Goal: Communication & Community: Answer question/provide support

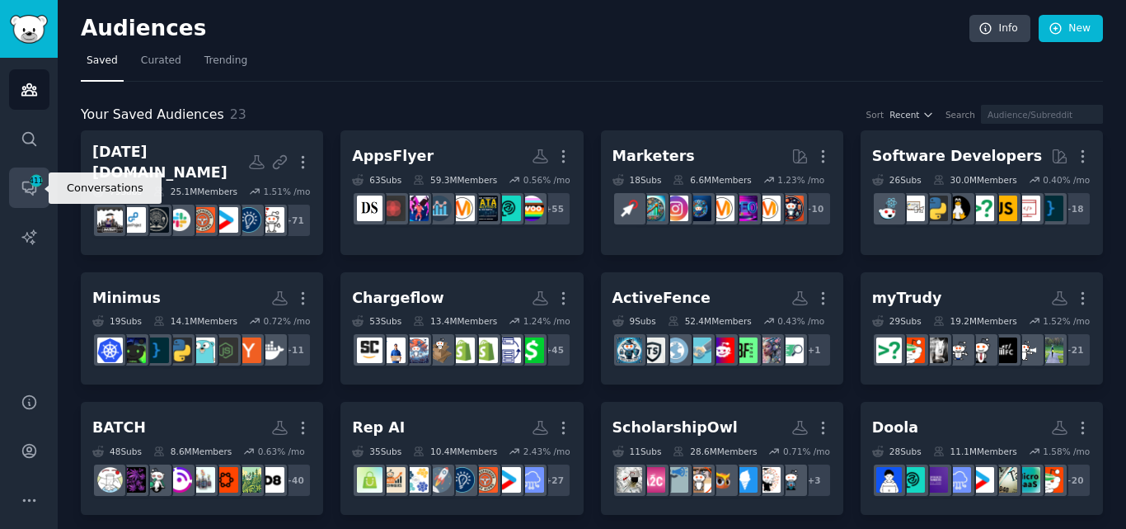
click at [35, 171] on link "Conversations 411" at bounding box center [29, 187] width 40 height 40
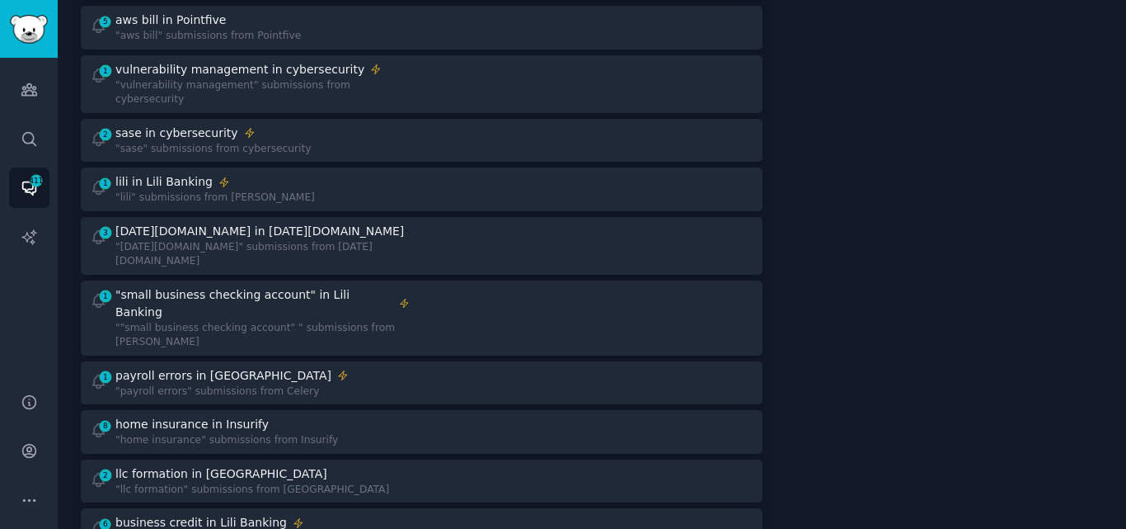
scroll to position [368, 0]
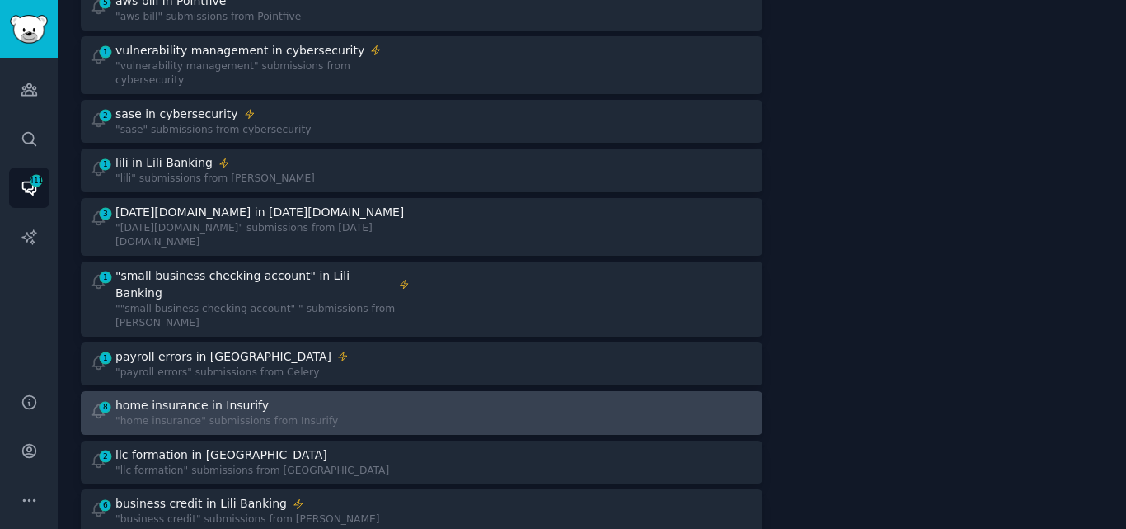
click at [289, 397] on div "home insurance in Insurify" at bounding box center [226, 405] width 223 height 17
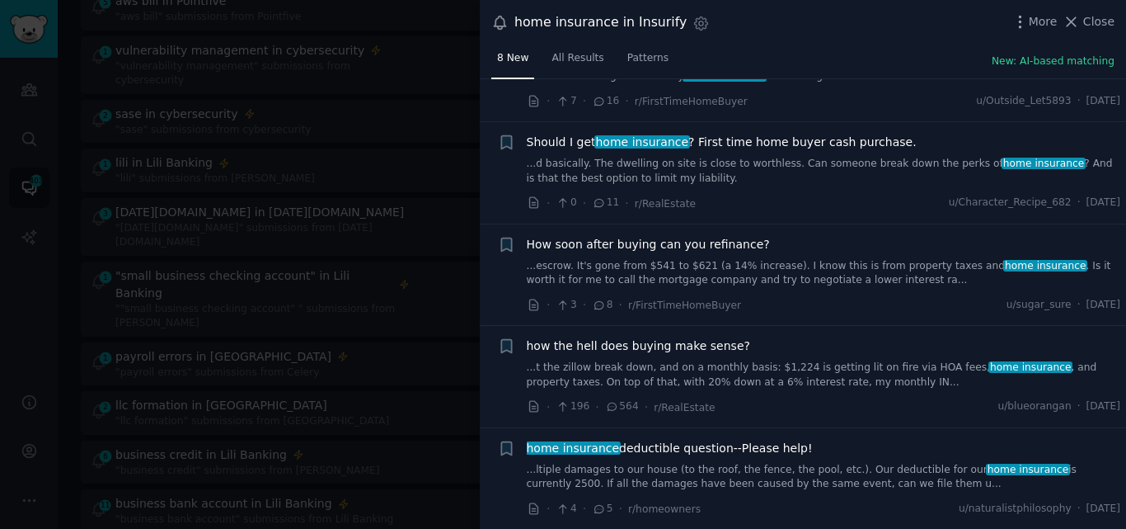
scroll to position [261, 0]
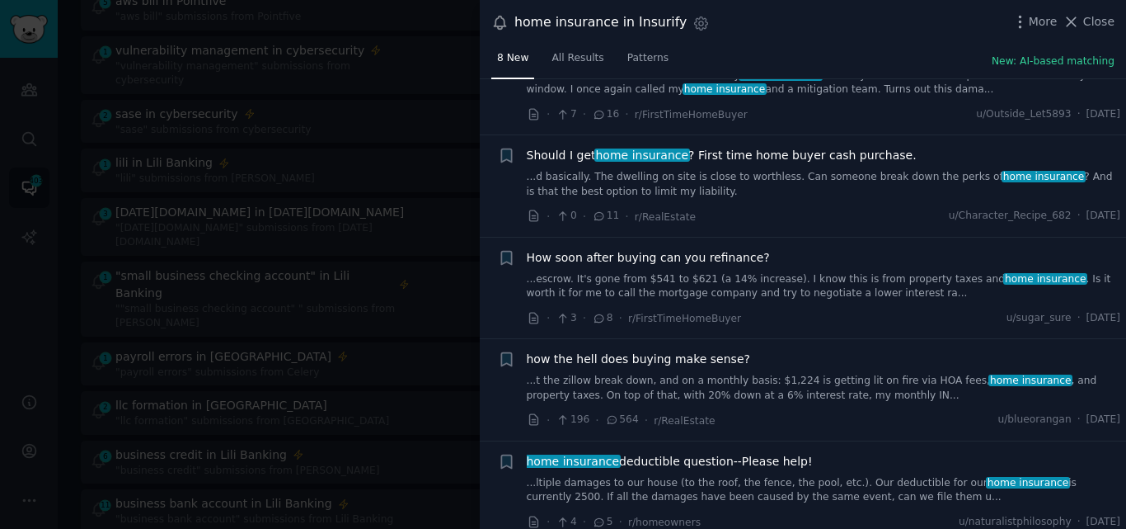
click at [631, 185] on link "...d basically. The dwelling on site is close to worthless. Can someone break d…" at bounding box center [824, 184] width 594 height 29
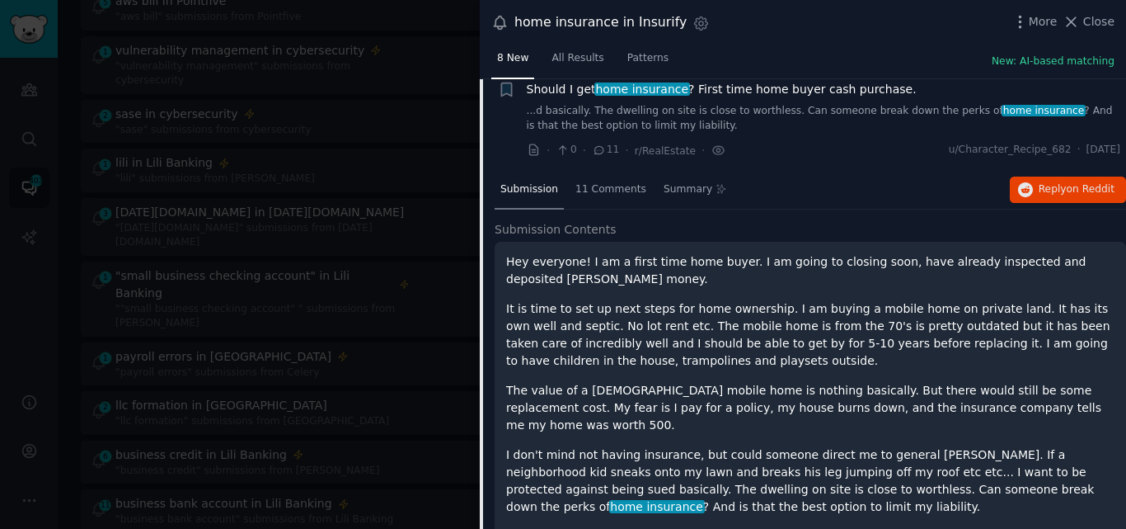
scroll to position [299, 0]
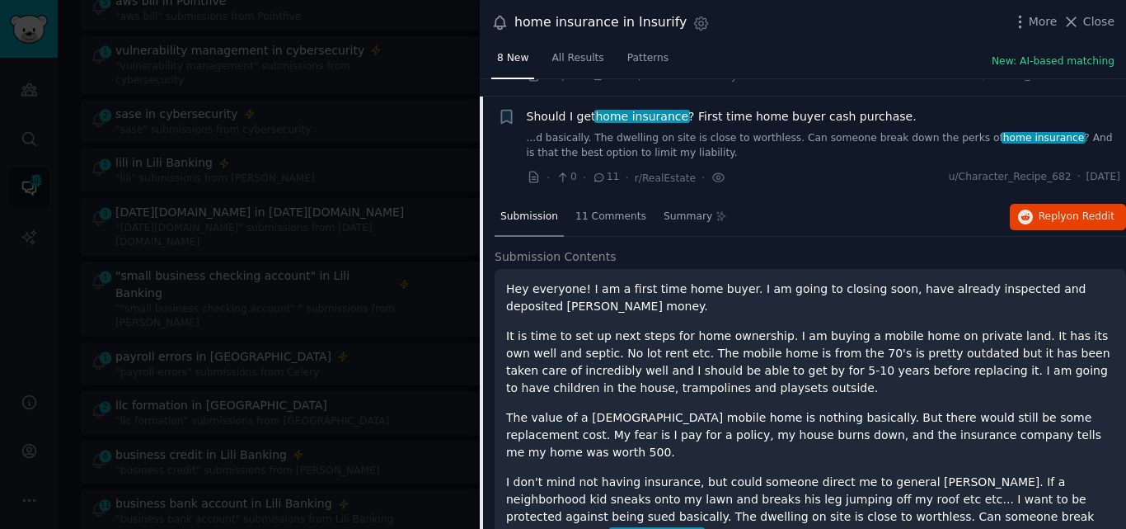
click at [637, 112] on span "home insurance" at bounding box center [642, 116] width 96 height 13
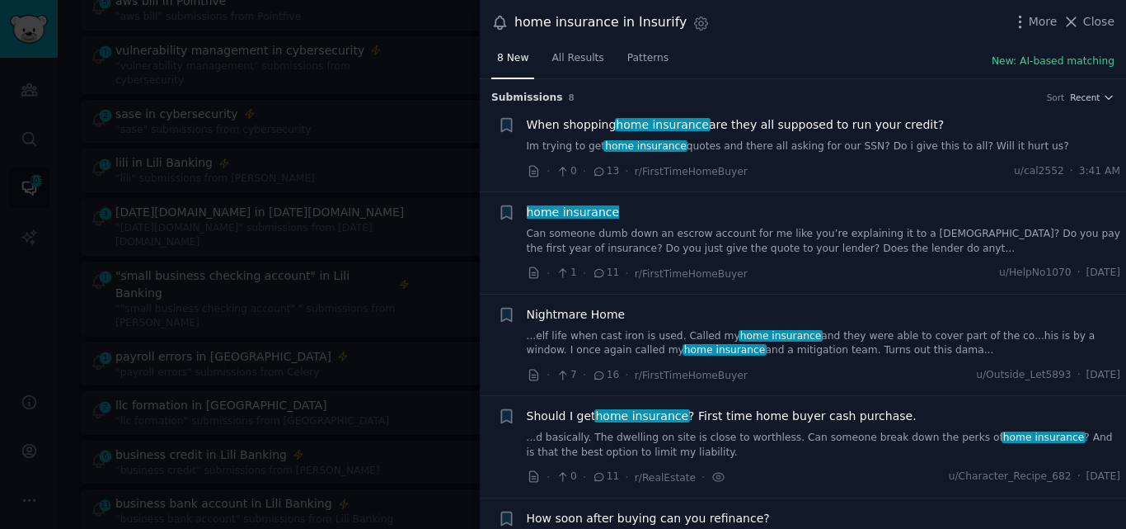
click at [789, 144] on link "Im trying to get home insurance quotes and there all asking for our SSN? Do i g…" at bounding box center [824, 146] width 594 height 15
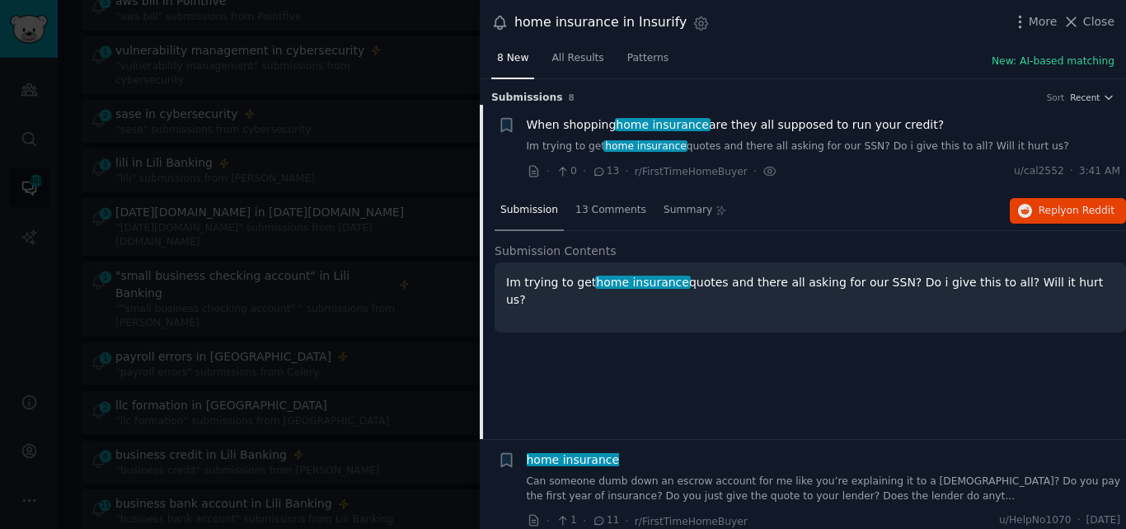
scroll to position [26, 0]
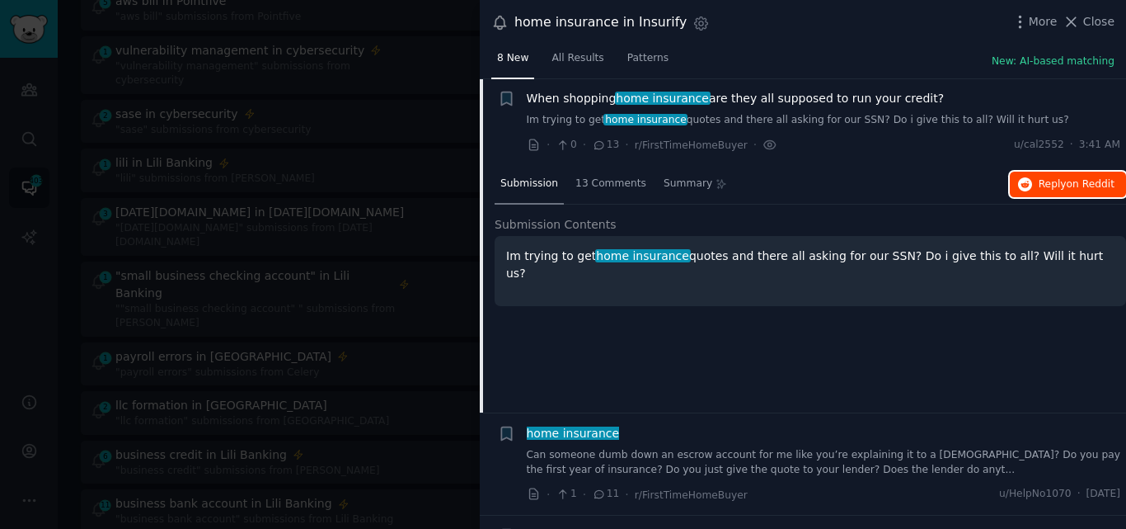
click at [1036, 181] on button "Reply on Reddit" at bounding box center [1068, 184] width 116 height 26
click at [1080, 21] on icon at bounding box center [1071, 21] width 17 height 17
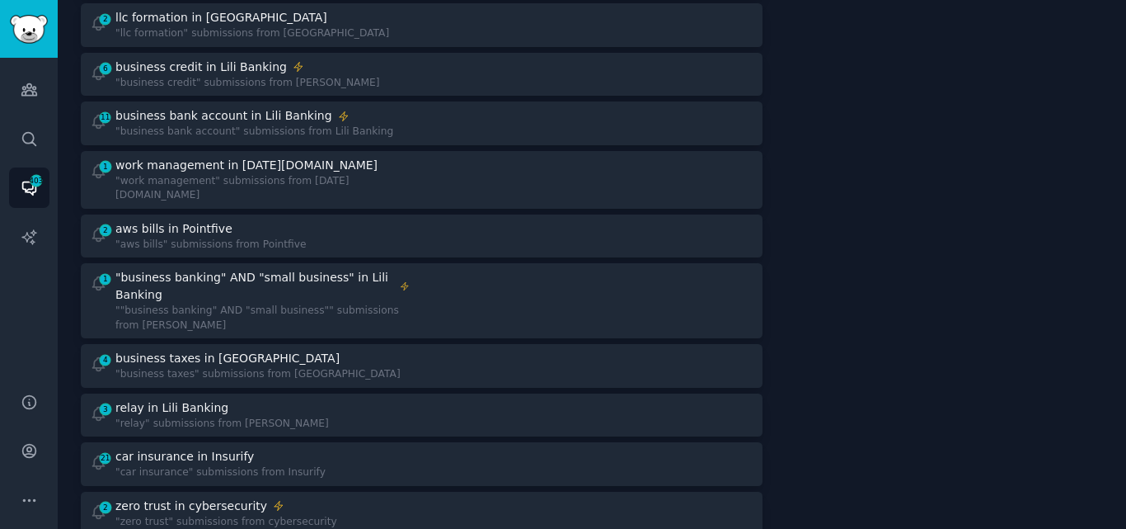
scroll to position [774, 0]
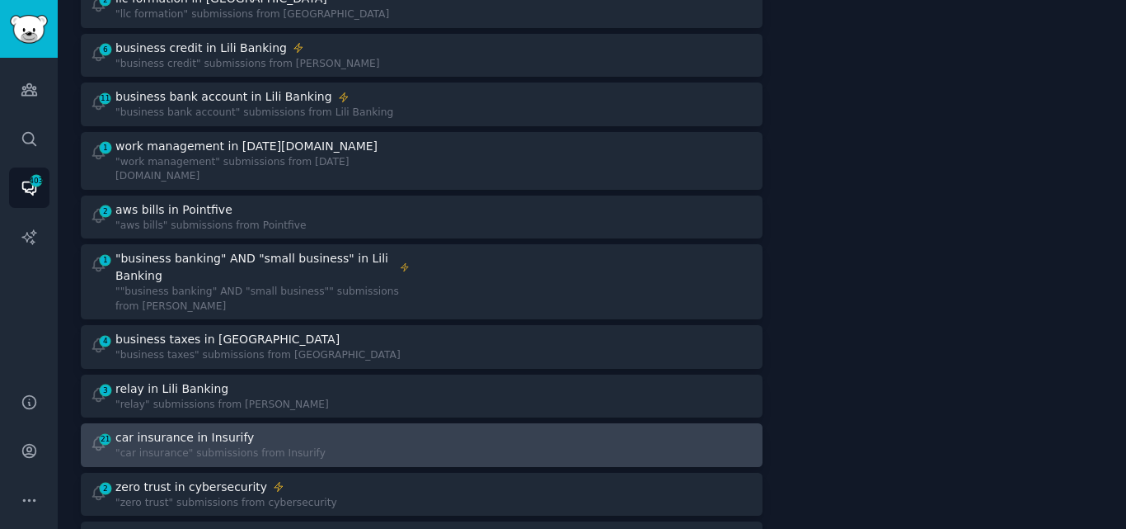
click at [218, 446] on div ""car insurance" submissions from Insurify" at bounding box center [220, 453] width 210 height 15
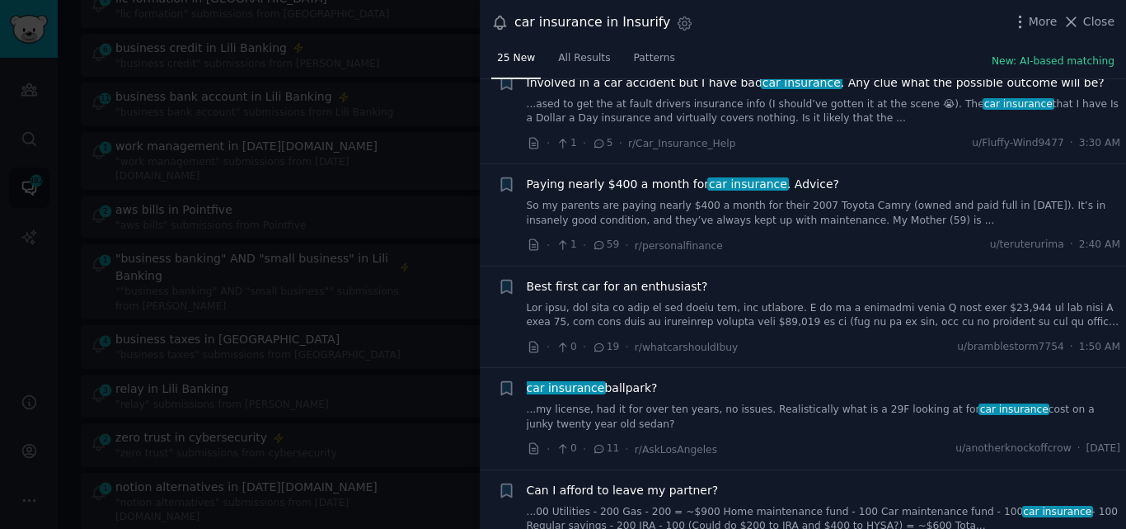
scroll to position [352, 0]
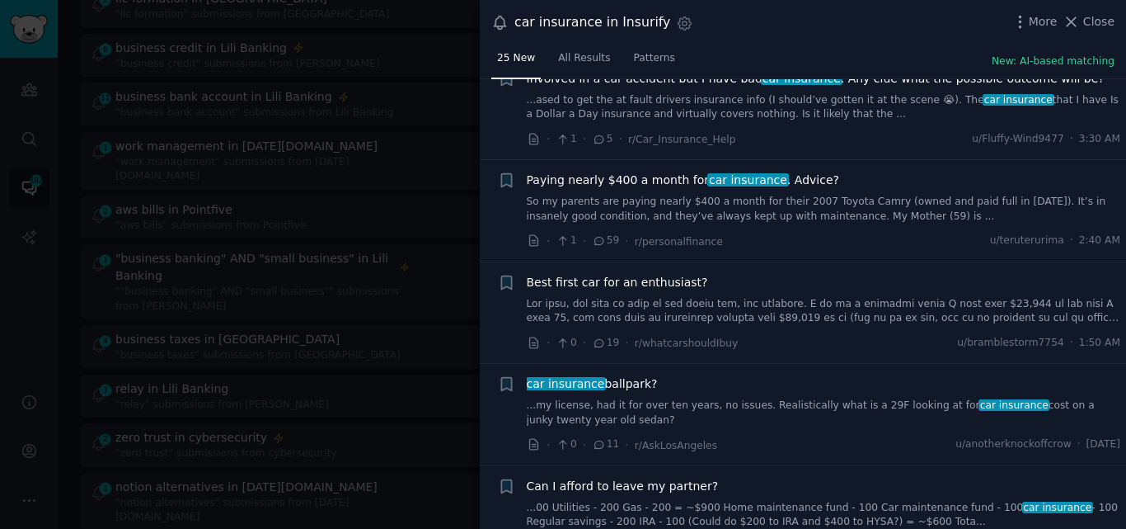
click at [684, 180] on span "Paying nearly $400 a month for car insurance . Advice?" at bounding box center [683, 179] width 312 height 17
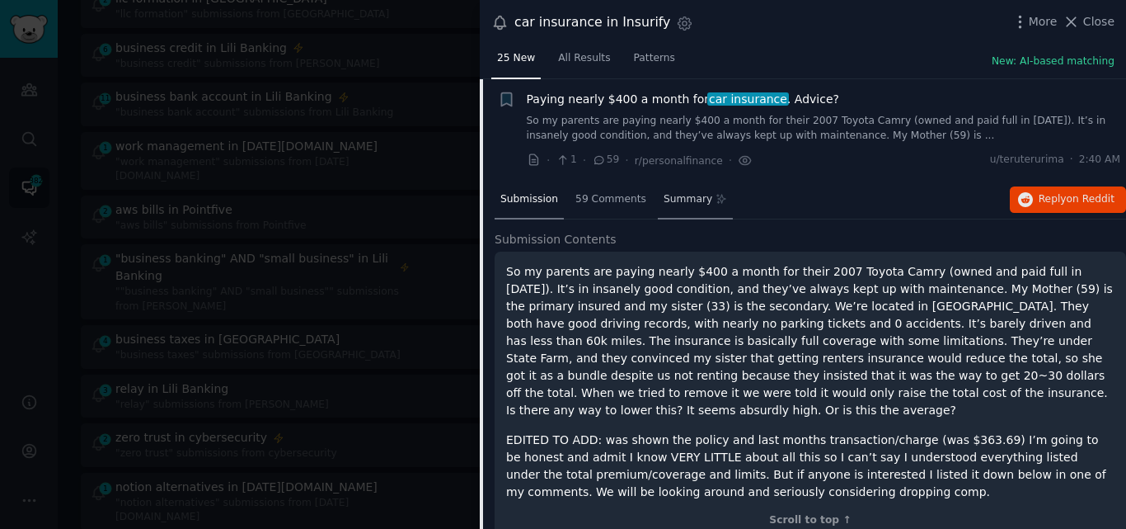
scroll to position [434, 0]
click at [1055, 208] on button "Reply on Reddit" at bounding box center [1068, 199] width 116 height 26
click at [585, 97] on span "Paying nearly $400 a month for car insurance . Advice?" at bounding box center [683, 98] width 312 height 17
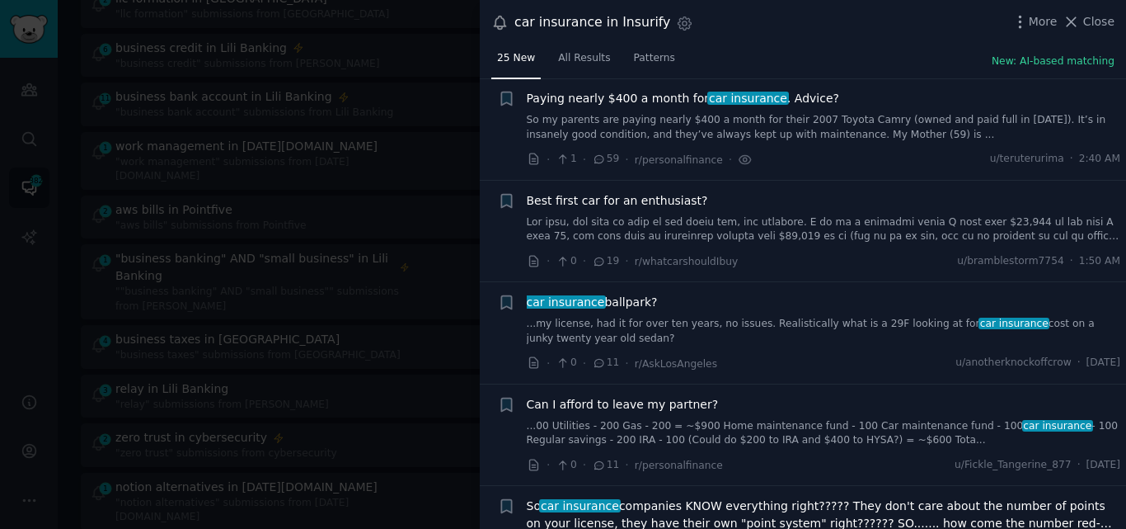
click at [675, 324] on link "...my license, had it for over ten years, no issues. Realistically what is a 29…" at bounding box center [824, 331] width 594 height 29
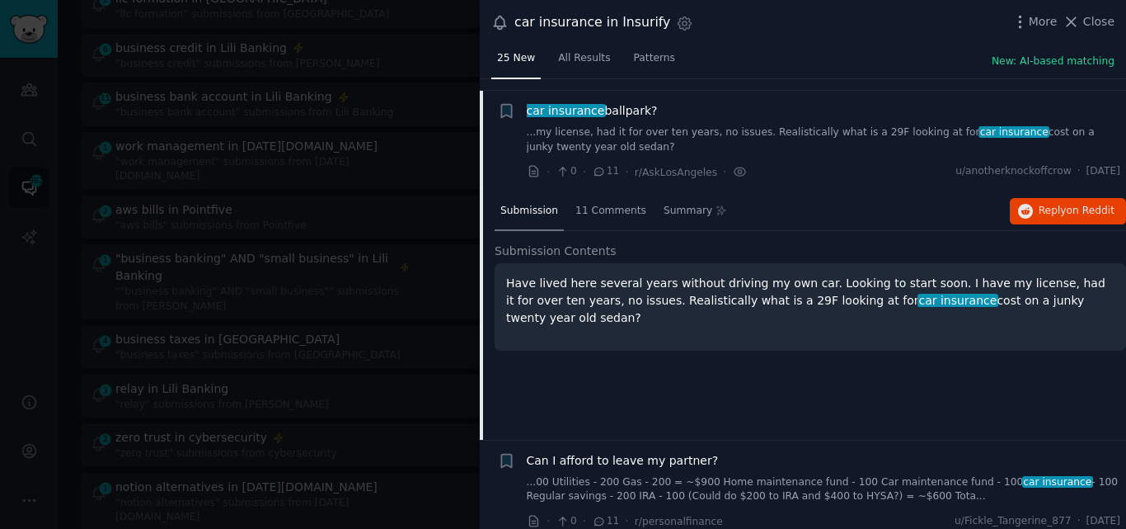
scroll to position [637, 0]
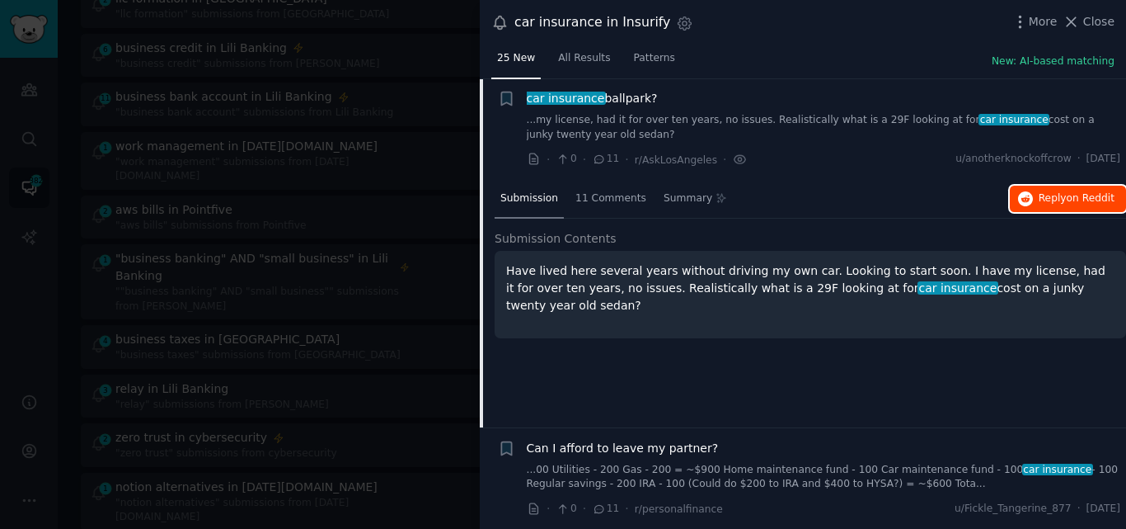
click at [1050, 203] on span "Reply on Reddit" at bounding box center [1077, 198] width 76 height 15
click at [567, 100] on span "car insurance" at bounding box center [565, 98] width 81 height 13
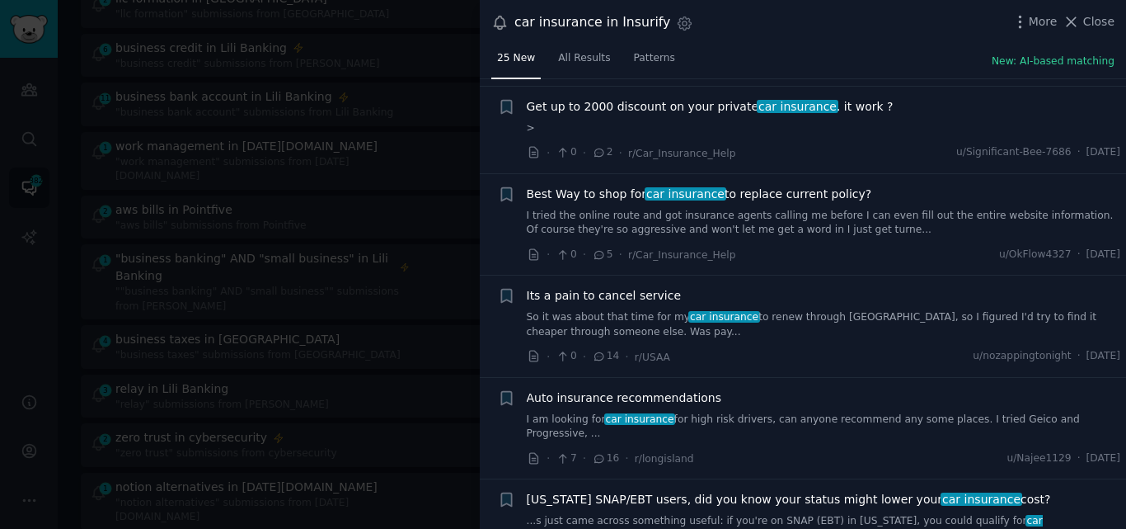
scroll to position [958, 0]
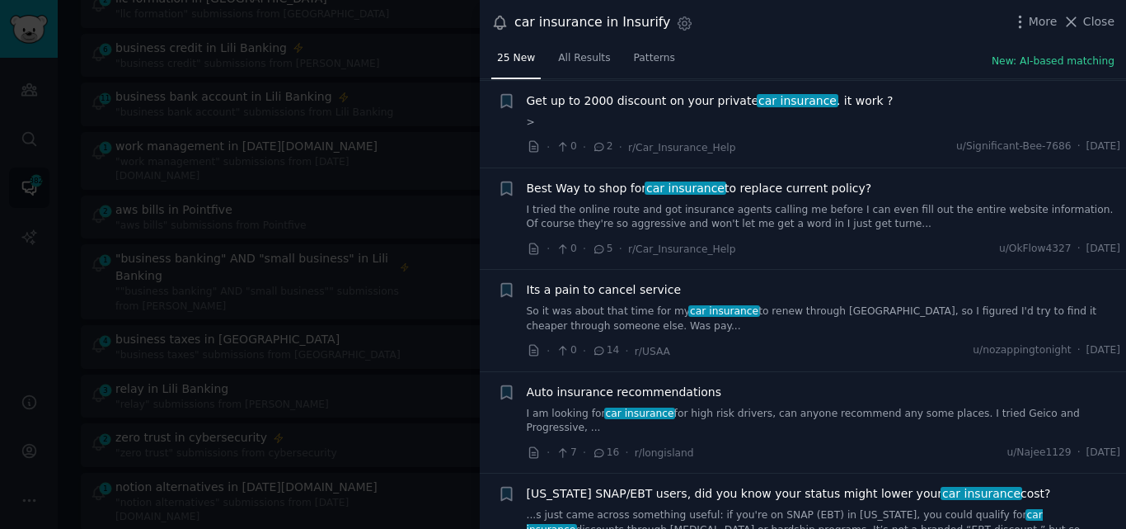
click at [724, 186] on span "Best Way to shop for car insurance to replace current policy?" at bounding box center [699, 188] width 345 height 17
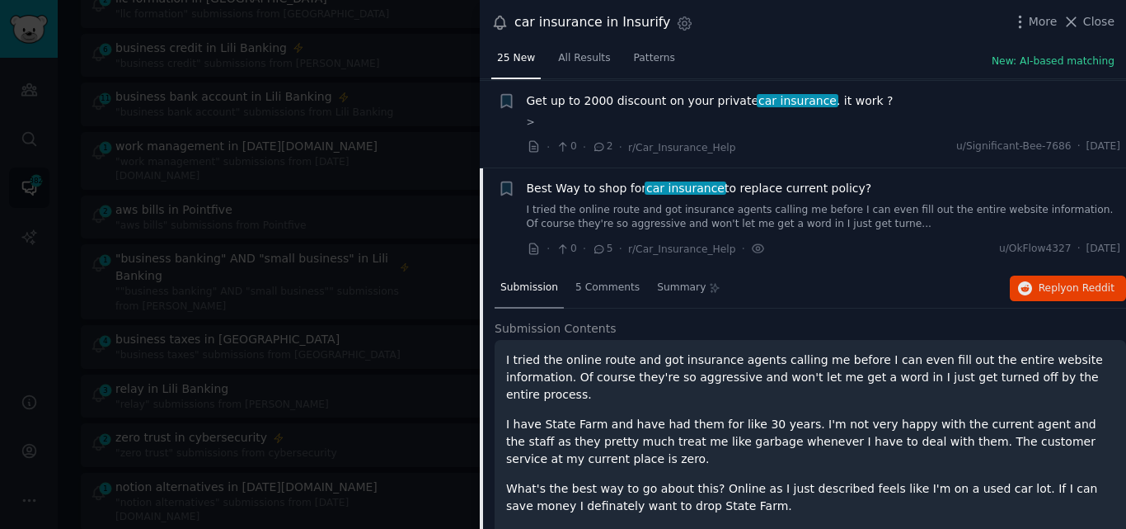
scroll to position [1047, 0]
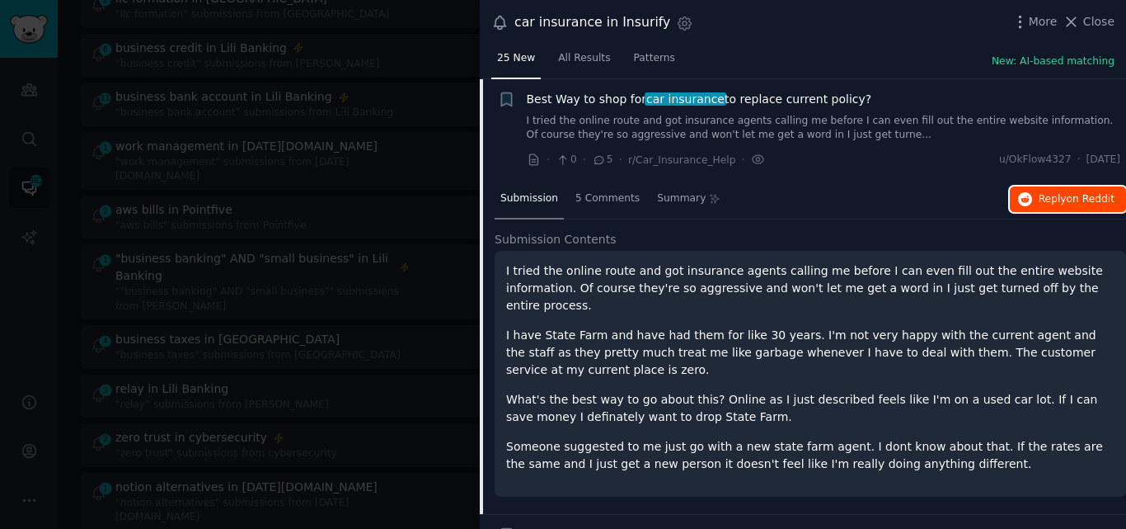
click at [1070, 204] on span "Reply on Reddit" at bounding box center [1077, 199] width 76 height 15
click at [610, 92] on span "Best Way to shop for car insurance to replace current policy?" at bounding box center [699, 99] width 345 height 17
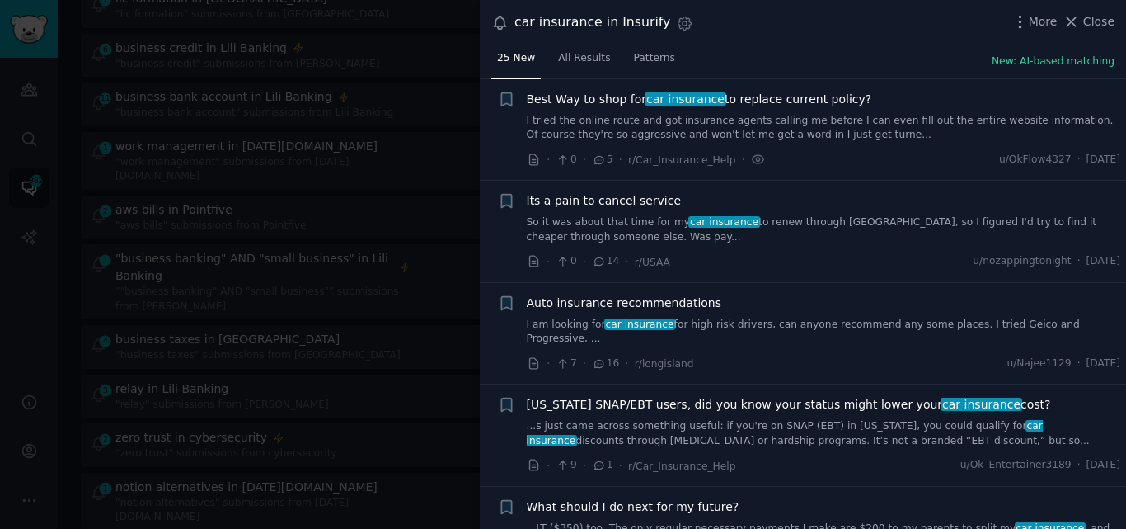
click at [595, 327] on link "I am looking for car insurance for high risk drivers, can anyone recommend any …" at bounding box center [824, 331] width 594 height 29
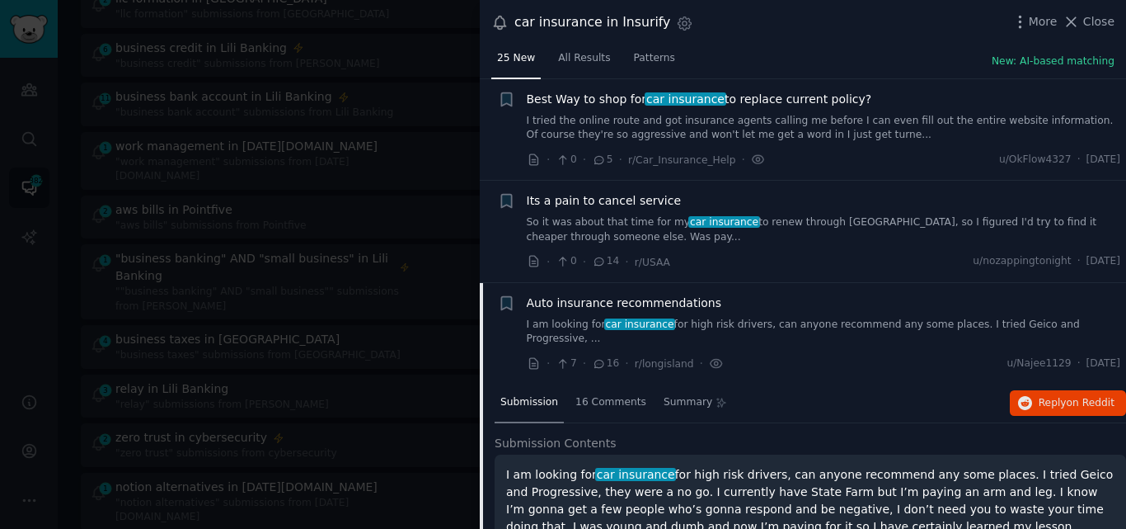
scroll to position [1251, 0]
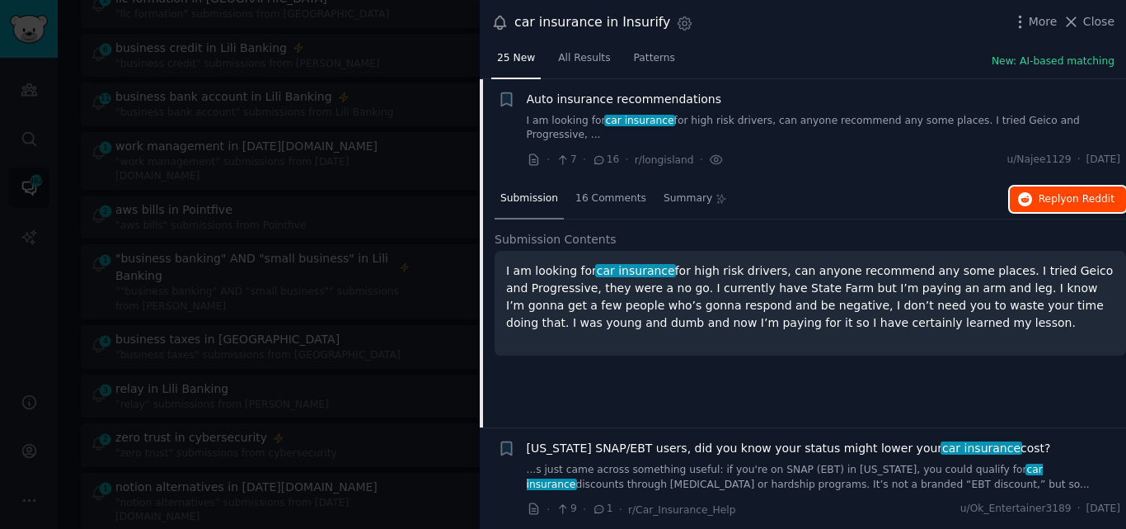
click at [1100, 193] on span "on Reddit" at bounding box center [1091, 199] width 48 height 12
